Goal: Navigation & Orientation: Find specific page/section

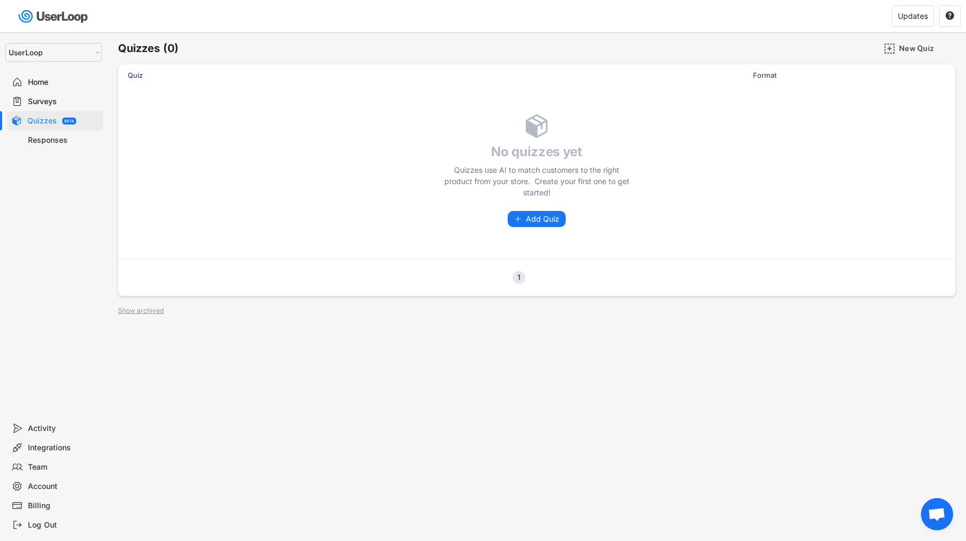
select select ""1348695171700984260__LOOKUP__1654705041975x127494467392634880""
click at [83, 84] on div "Home" at bounding box center [63, 82] width 71 height 10
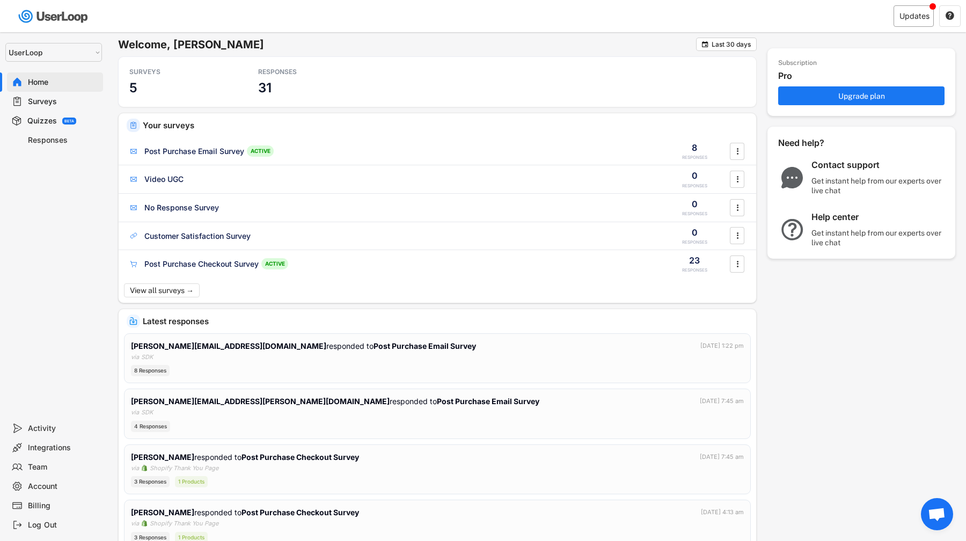
click at [931, 21] on div "Updates" at bounding box center [914, 15] width 40 height 21
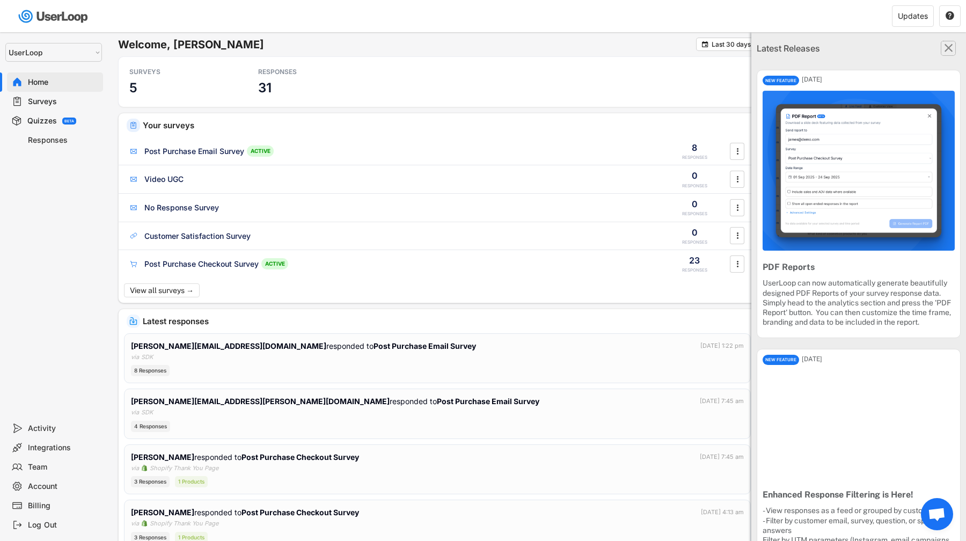
click at [955, 47] on icon "" at bounding box center [949, 48] width 14 height 14
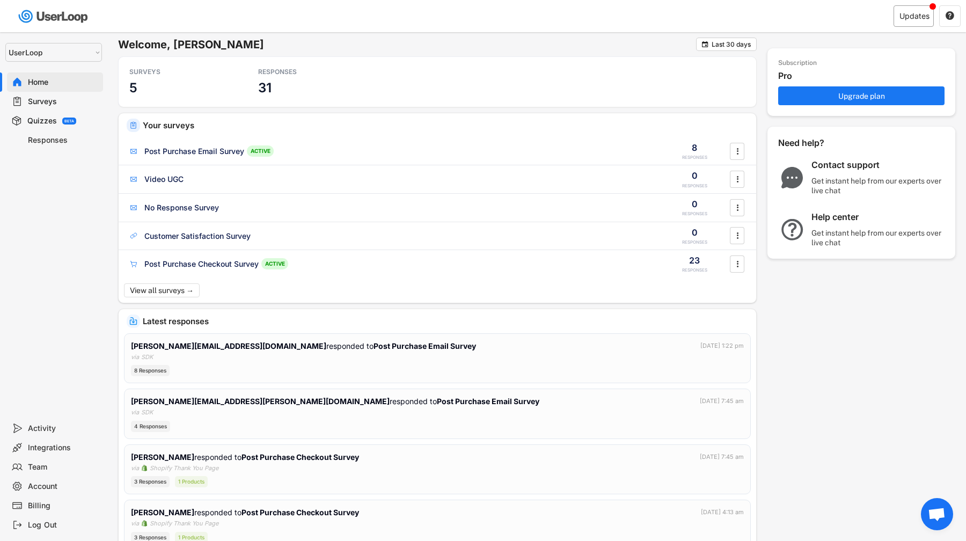
click at [923, 13] on div "Updates" at bounding box center [915, 16] width 30 height 8
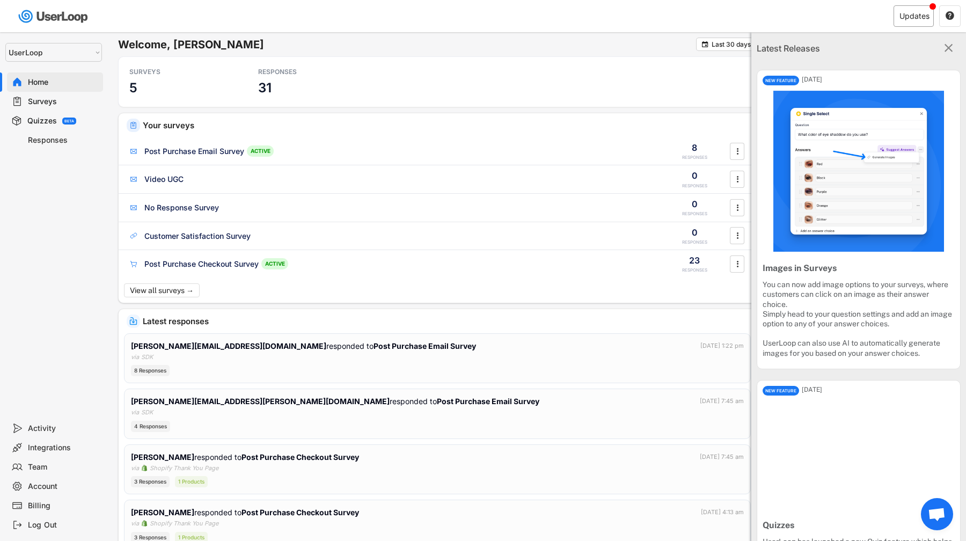
click at [908, 17] on div "Updates" at bounding box center [915, 16] width 30 height 8
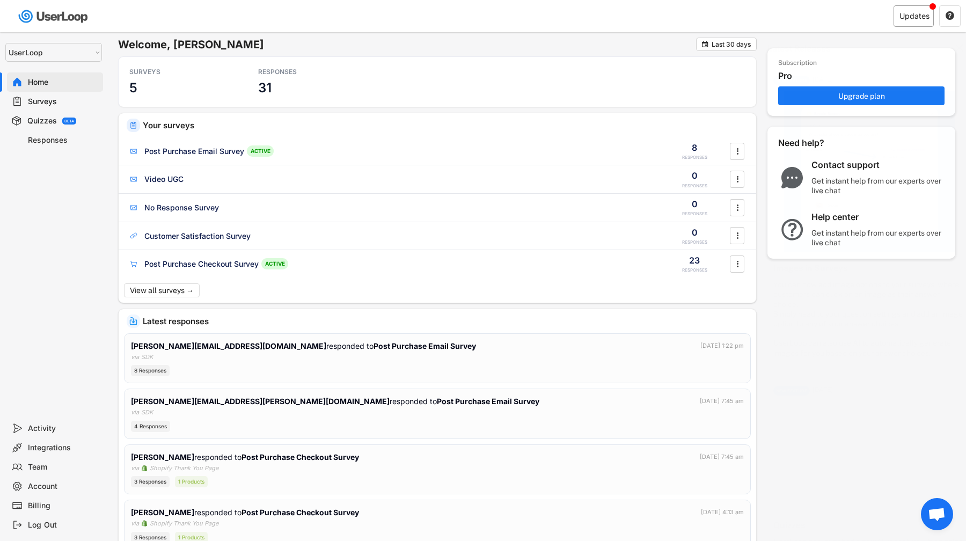
click at [908, 17] on div "Updates" at bounding box center [915, 16] width 30 height 8
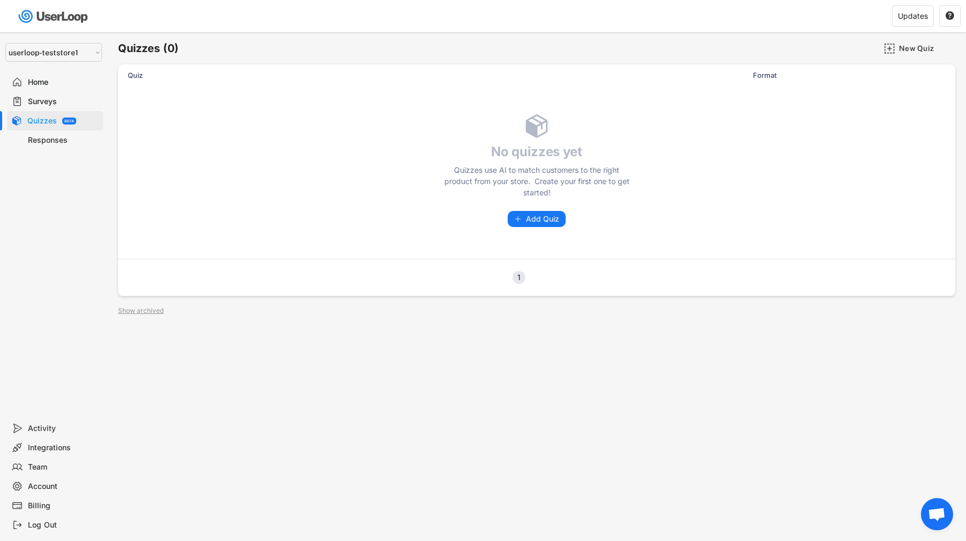
click at [81, 58] on select "Selet a store... Loopy Beauty userloop-teststore1 userloop-teststore-2 Nifty Be…" at bounding box center [53, 52] width 97 height 19
select select ""1348695171700984260__LOOKUP__1621425969652x687239840058835000""
click at [5, 43] on select "Selet a store... Loopy Beauty userloop-teststore1 userloop-teststore-2 Nifty Be…" at bounding box center [53, 52] width 97 height 19
